Goal: Information Seeking & Learning: Learn about a topic

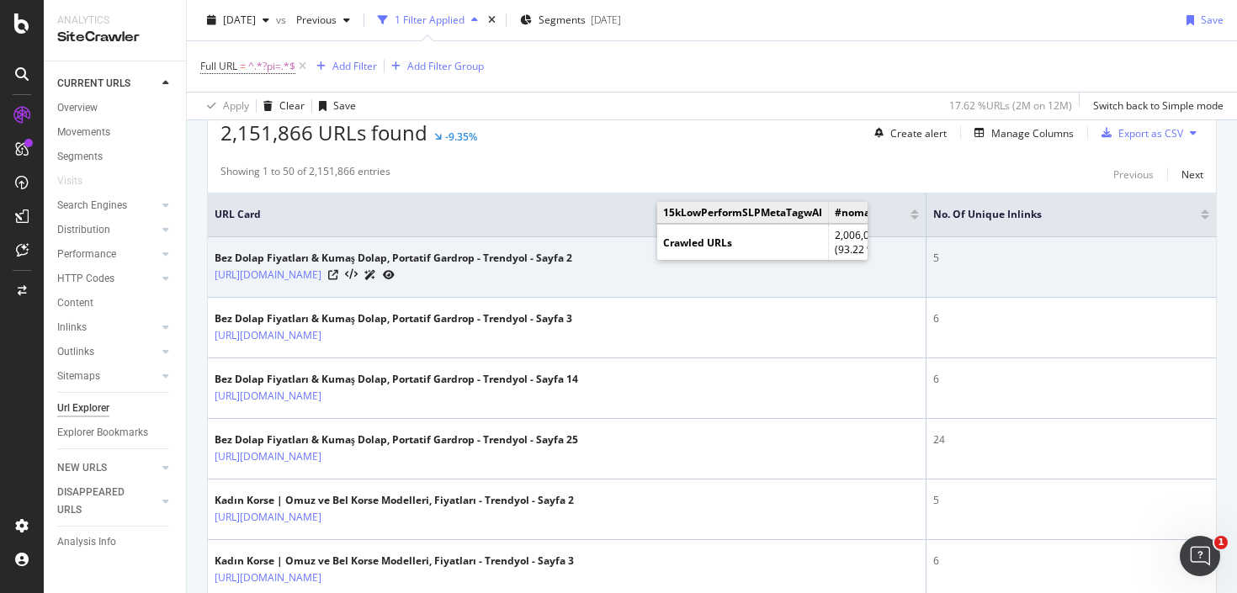
scroll to position [491, 0]
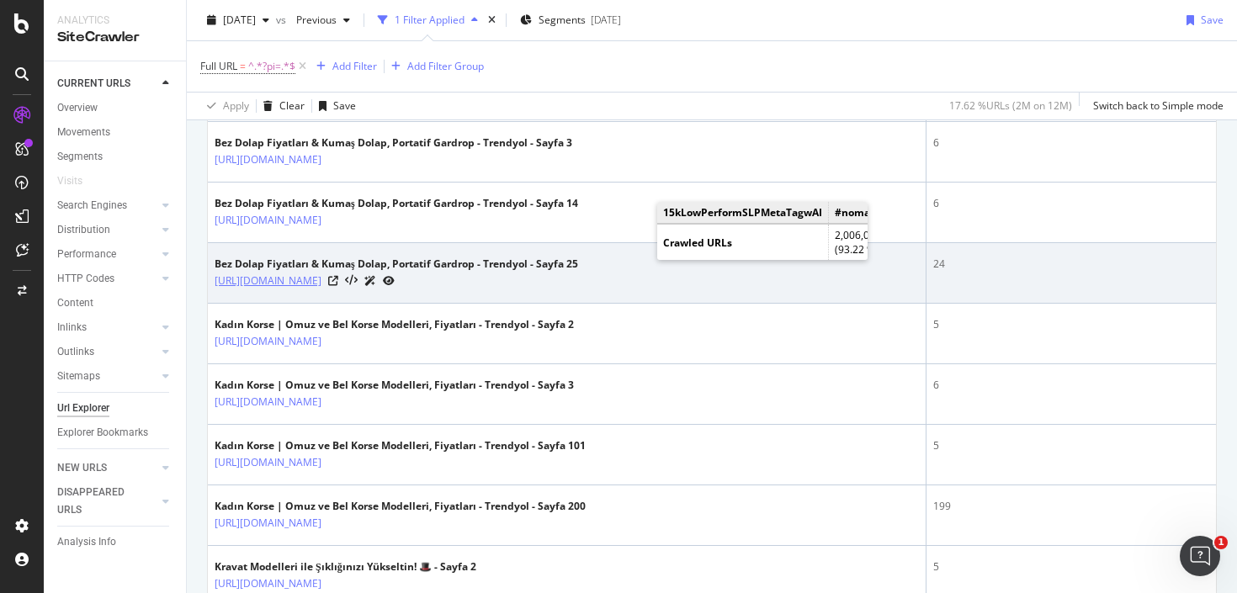
click at [321, 278] on link "[URL][DOMAIN_NAME]" at bounding box center [268, 281] width 107 height 17
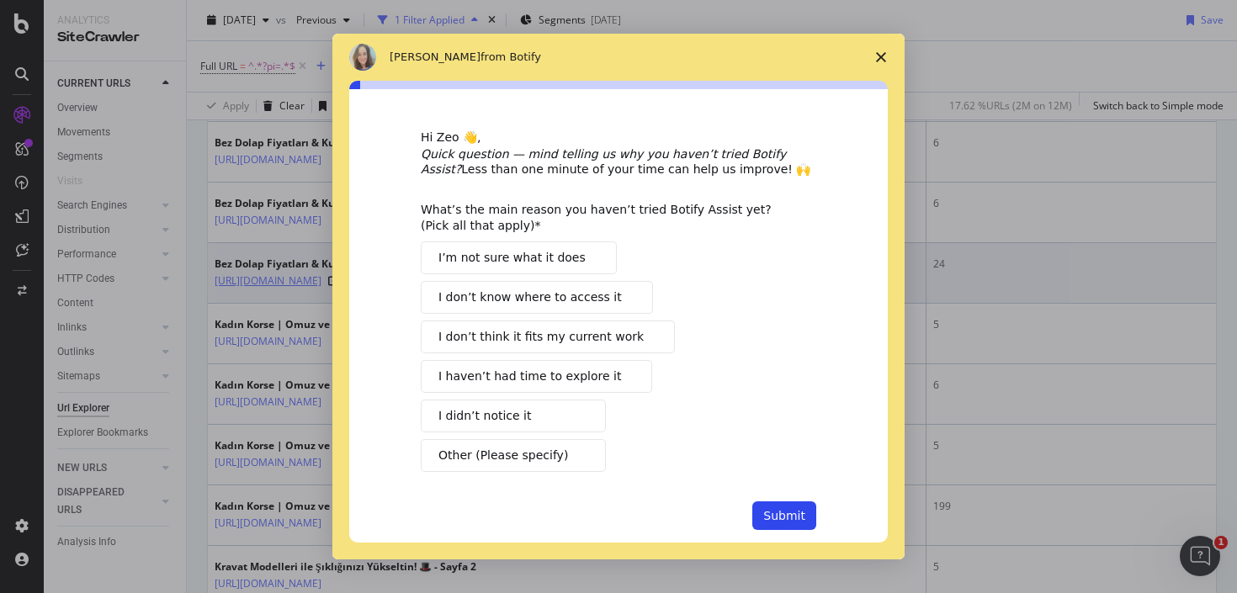
scroll to position [0, 0]
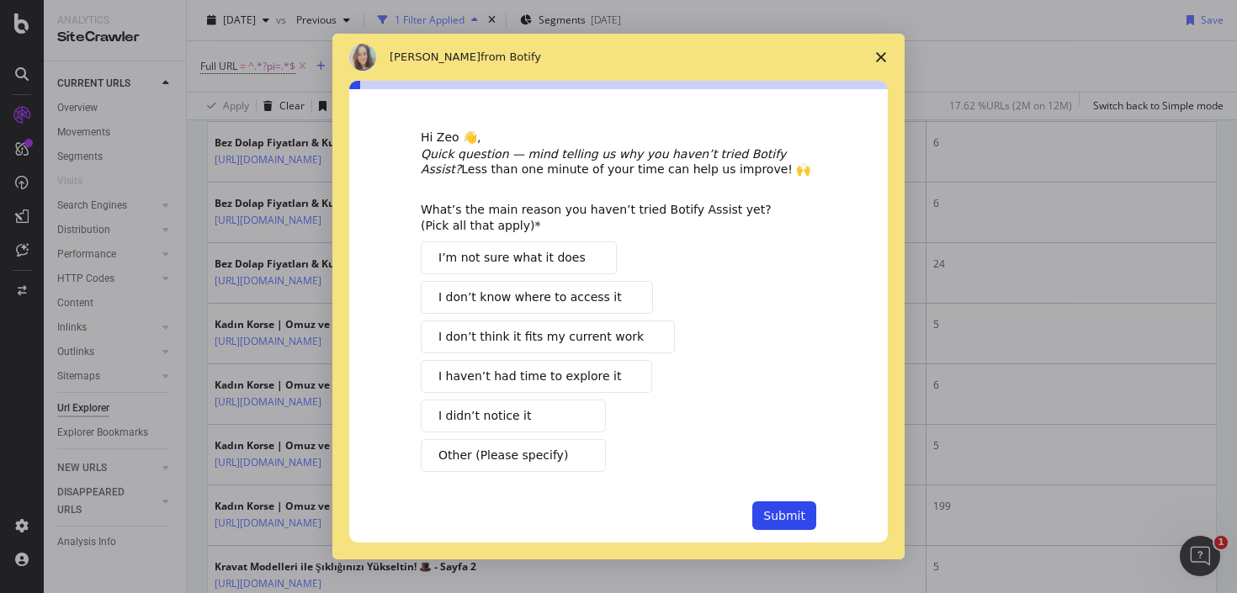
click at [884, 52] on icon "Close survey" at bounding box center [881, 57] width 10 height 10
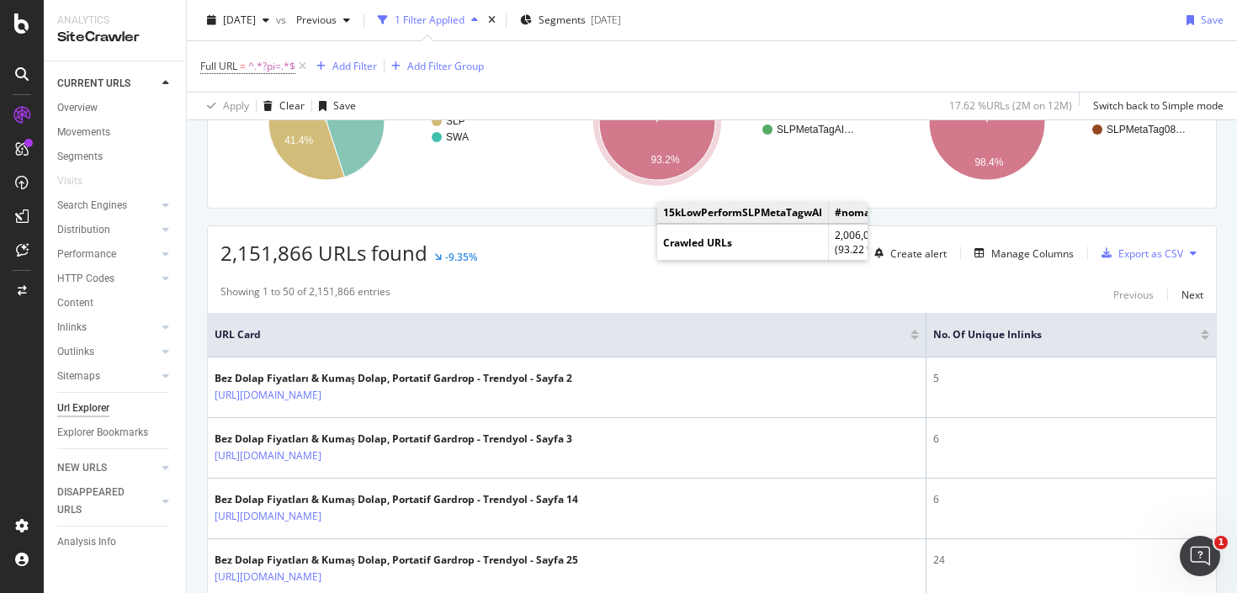
scroll to position [103, 0]
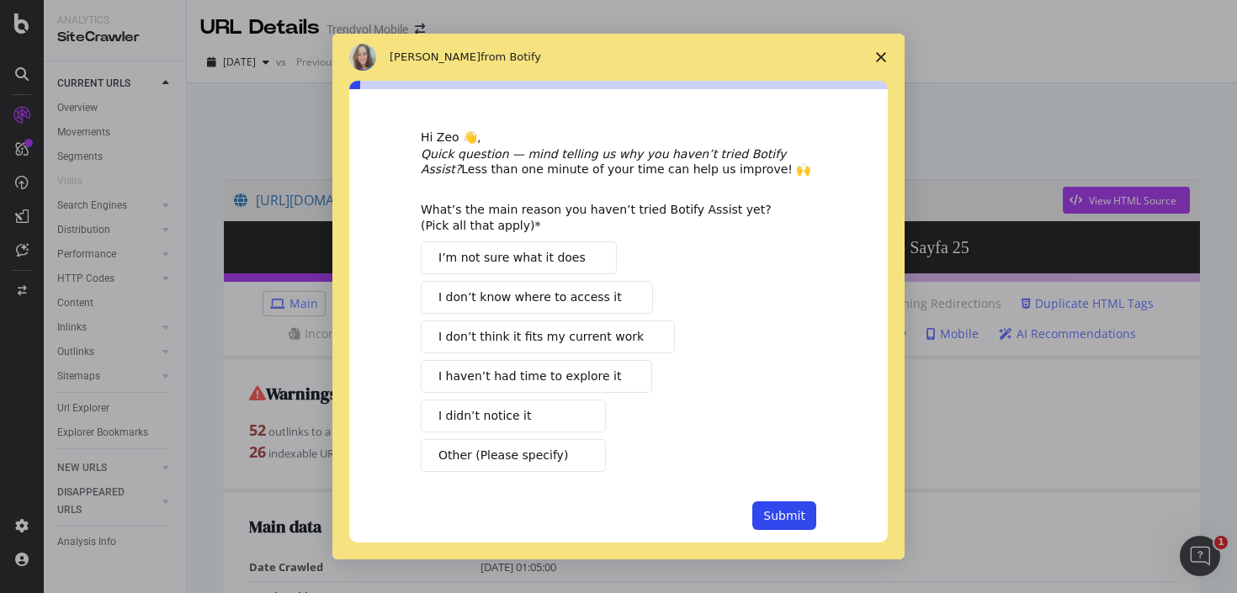
scroll to position [28, 0]
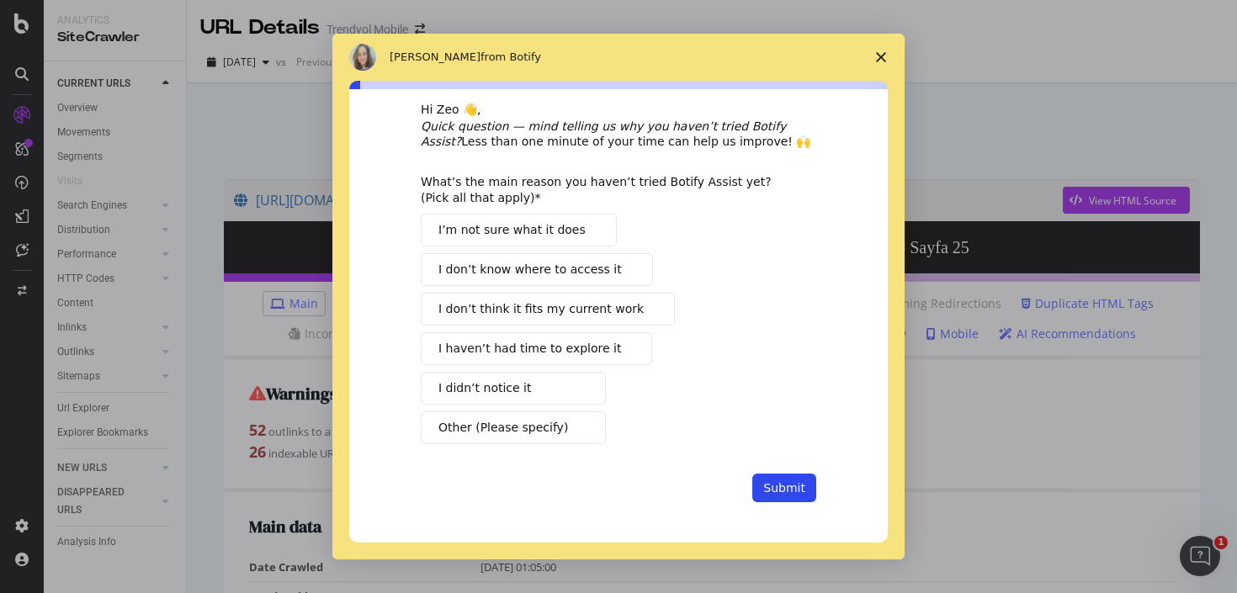
click at [879, 60] on icon "Close survey" at bounding box center [881, 57] width 10 height 10
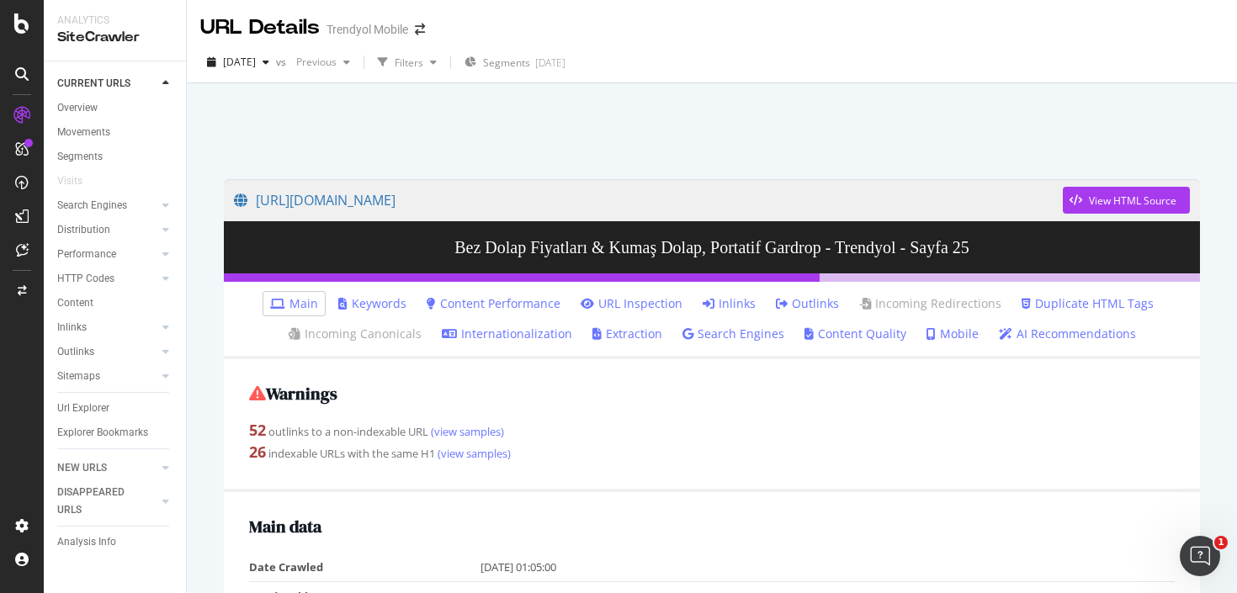
click at [729, 310] on link "Inlinks" at bounding box center [728, 303] width 53 height 17
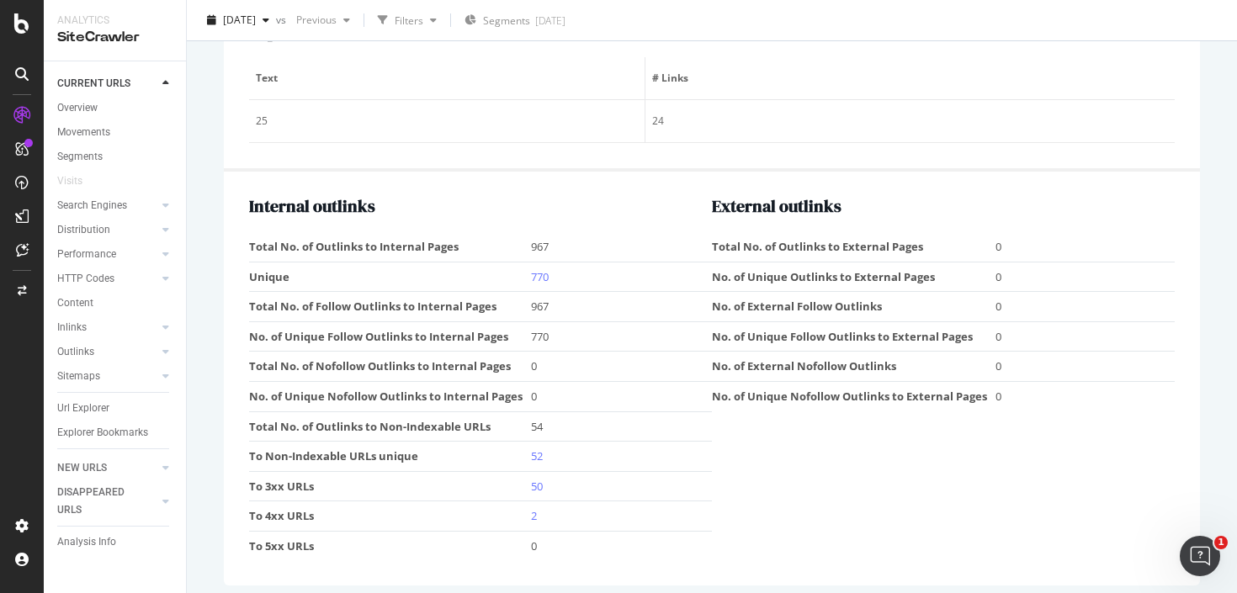
scroll to position [2042, 0]
